Goal: Navigation & Orientation: Find specific page/section

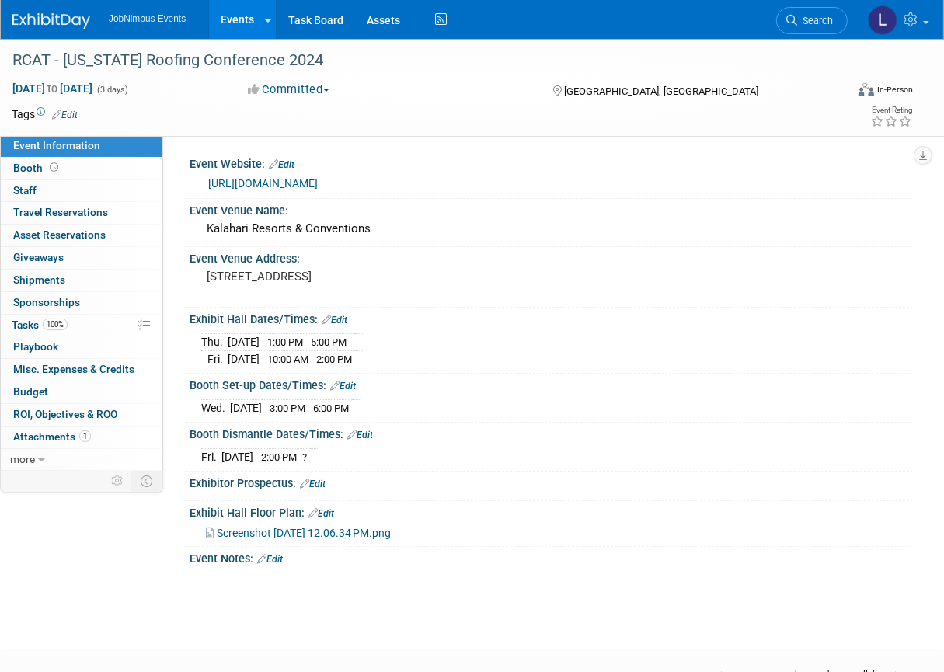
click at [227, 14] on link "Events" at bounding box center [237, 19] width 57 height 39
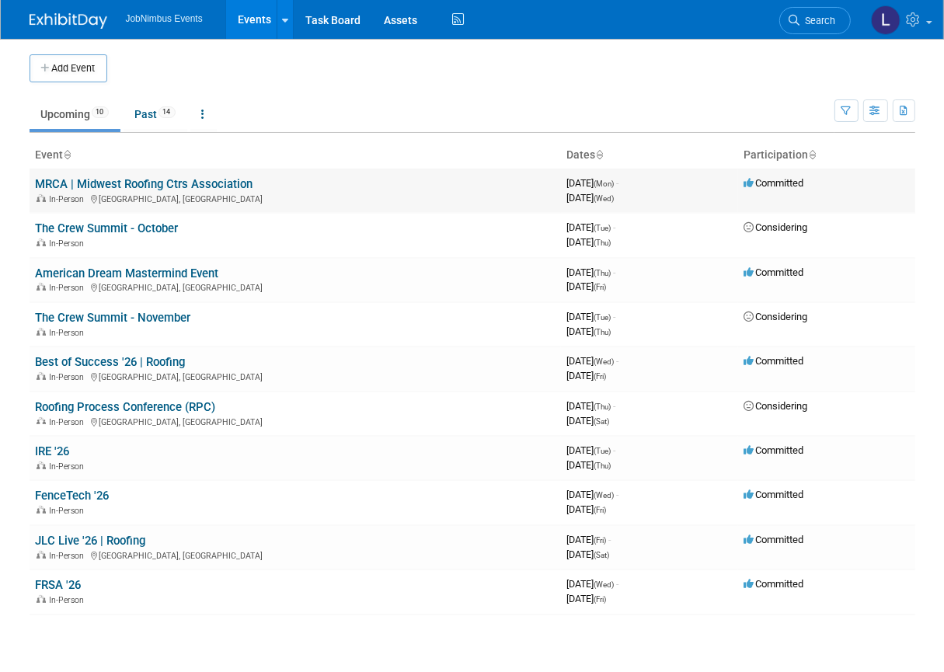
click at [213, 180] on link "MRCA | Midwest Roofing Ctrs Association" at bounding box center [145, 184] width 218 height 14
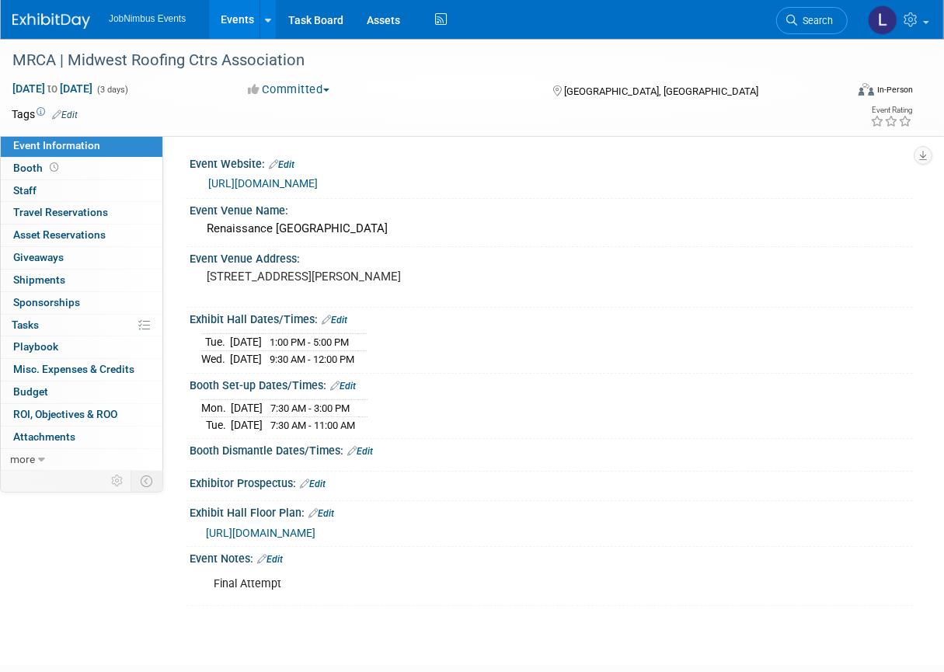
scroll to position [2, 0]
